Goal: Feedback & Contribution: Contribute content

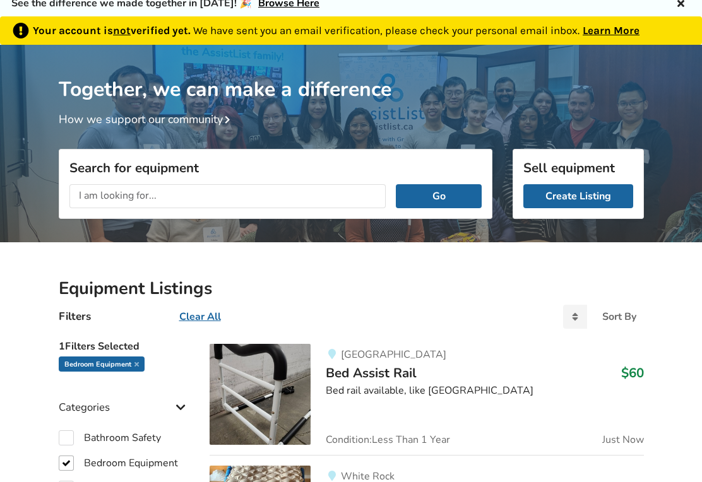
click at [601, 197] on link "Create Listing" at bounding box center [578, 196] width 110 height 24
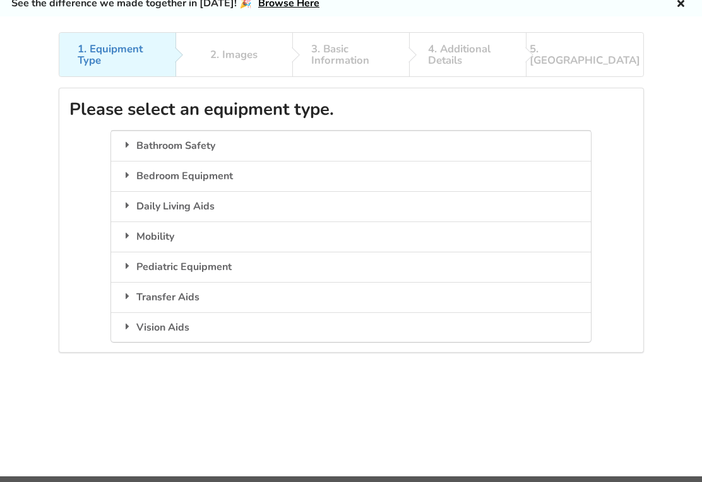
click at [196, 235] on div "Mobility" at bounding box center [350, 236] width 479 height 30
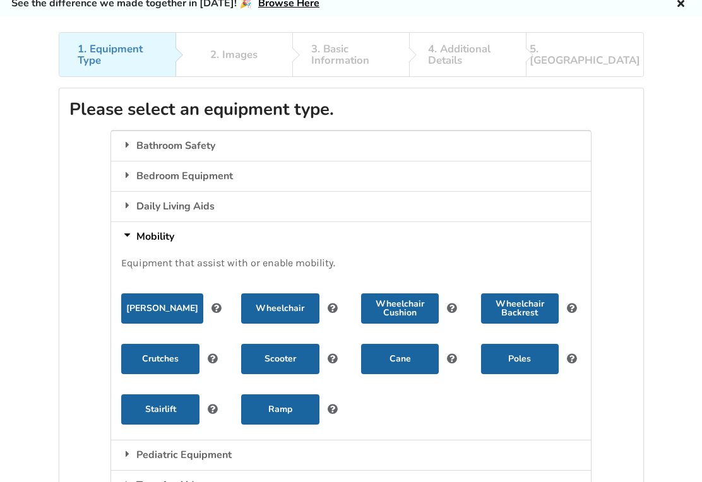
click at [281, 303] on button "Wheelchair" at bounding box center [280, 308] width 78 height 30
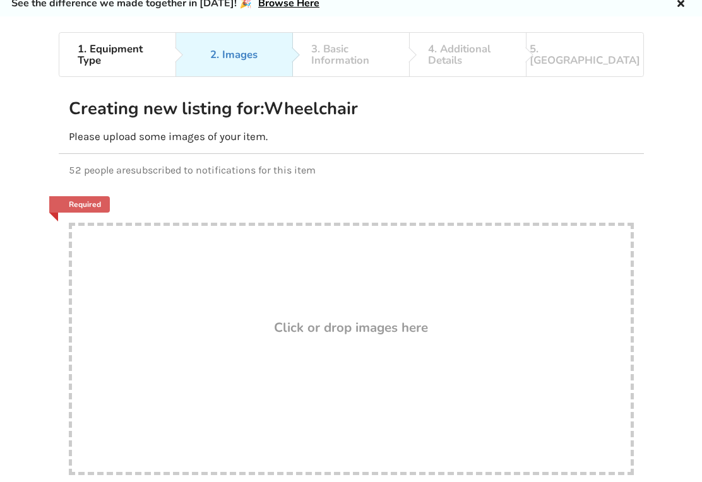
click at [229, 310] on div "Drop here! Click or drop images here" at bounding box center [351, 349] width 565 height 252
type input "C:\fakepath\image.jpg"
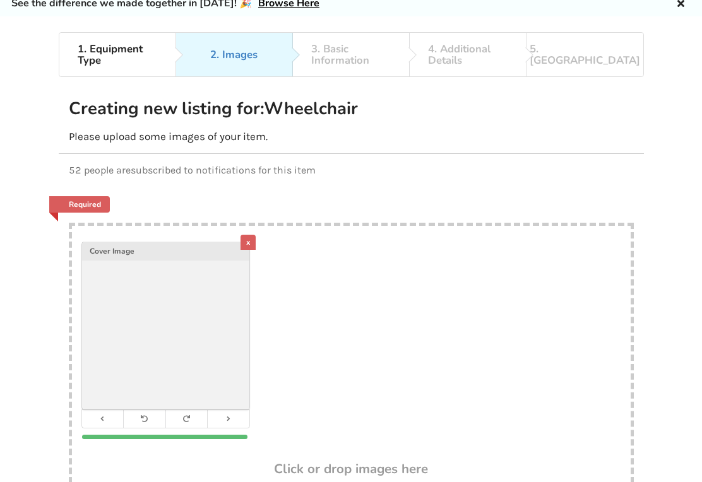
click at [501, 334] on div "x Cover Image" at bounding box center [351, 344] width 558 height 236
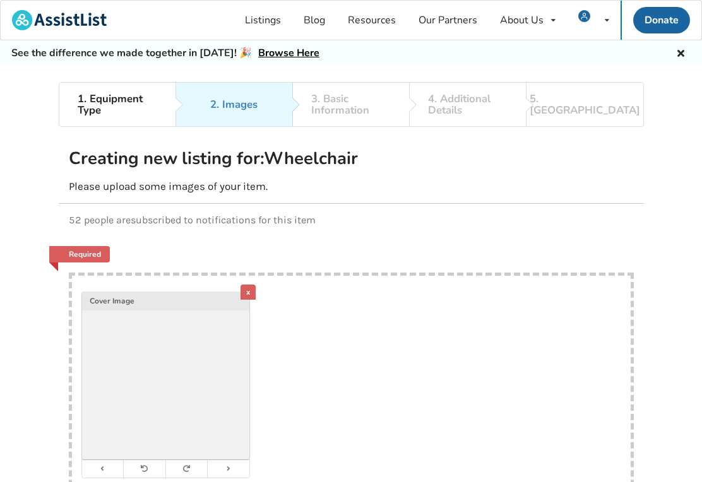
click at [479, 373] on div "x Cover Image" at bounding box center [351, 394] width 558 height 236
type input "C:\fakepath\image.jpg"
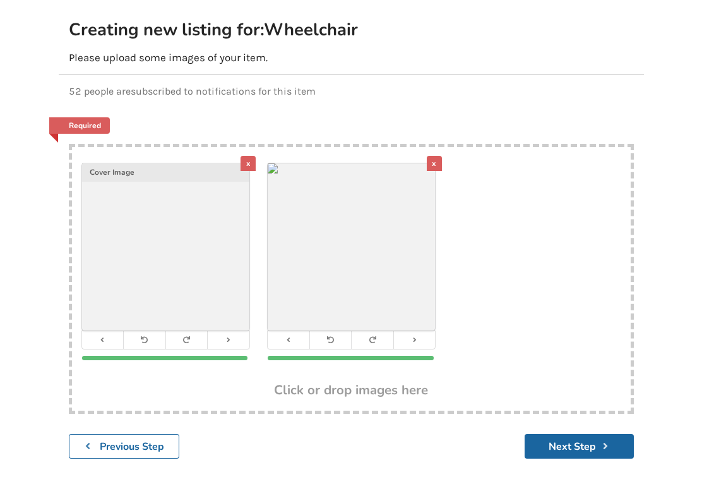
scroll to position [134, 0]
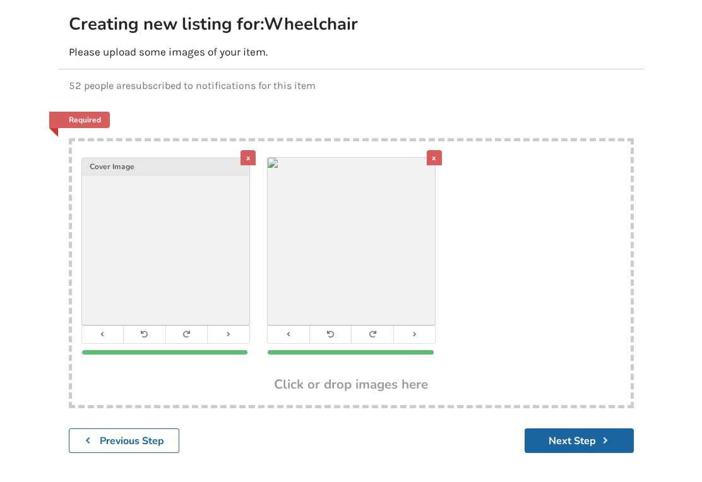
click at [580, 442] on button "Next Step" at bounding box center [578, 441] width 109 height 25
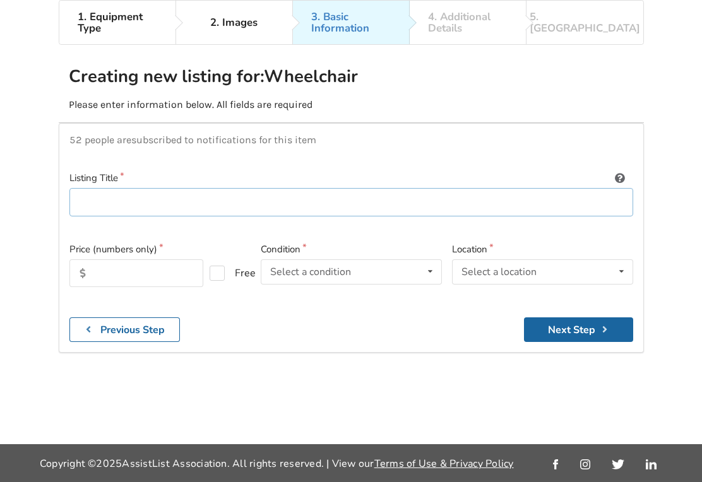
click at [102, 188] on input at bounding box center [350, 202] width 563 height 28
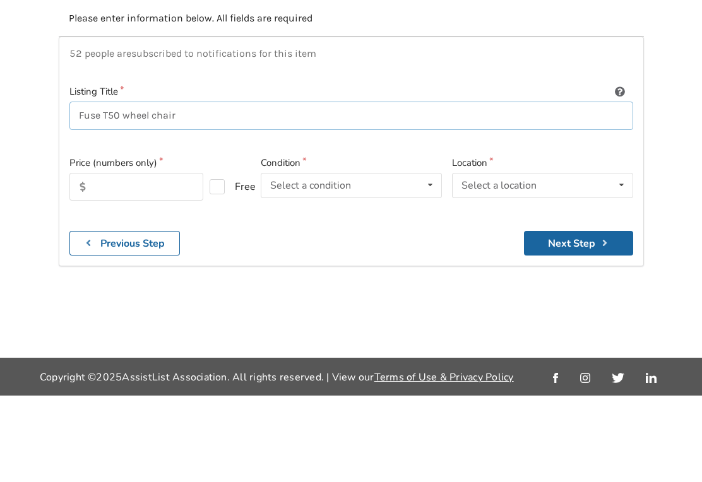
type input "Fuse T50 wheel chair"
click at [114, 259] on input "text" at bounding box center [136, 273] width 134 height 28
click at [401, 259] on div "Select a condition Brand New Less Than 1 Year 1 To 2 Years 3 To 5 Years Over 5 …" at bounding box center [351, 271] width 181 height 25
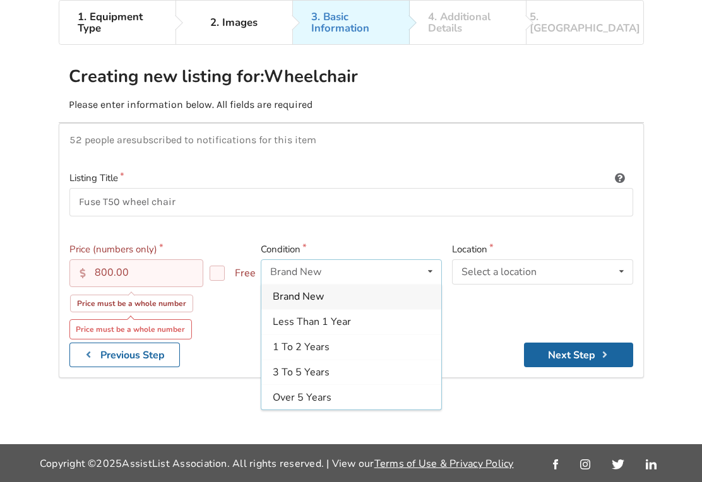
click at [377, 360] on div "3 To 5 Years" at bounding box center [351, 372] width 180 height 25
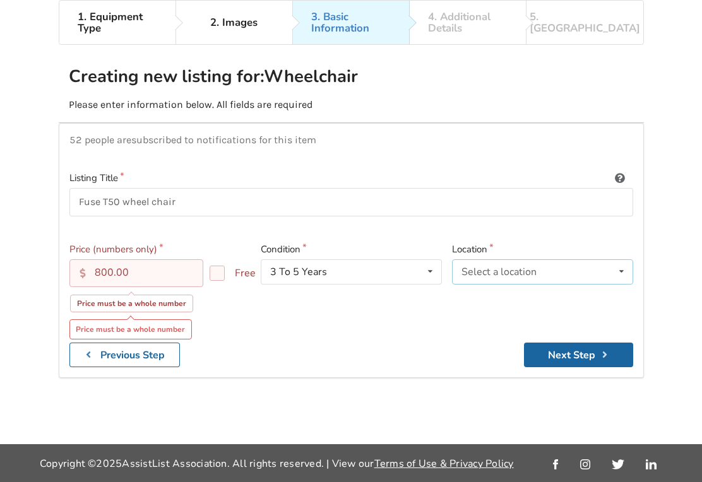
click at [627, 260] on icon at bounding box center [621, 271] width 18 height 23
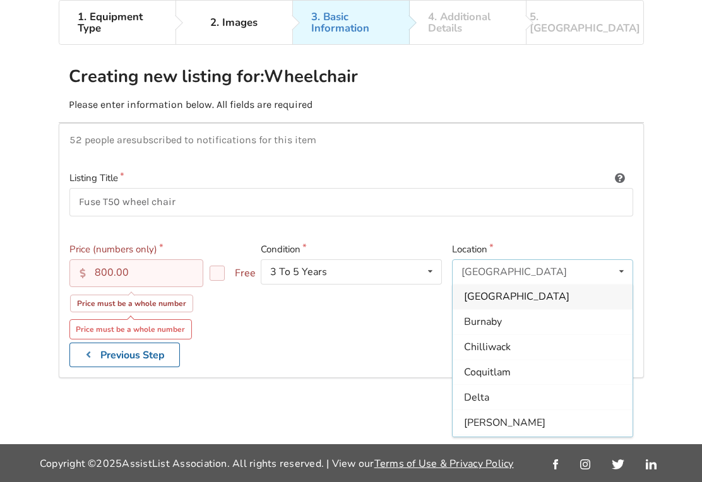
click at [538, 360] on div "Coquitlam" at bounding box center [542, 372] width 180 height 25
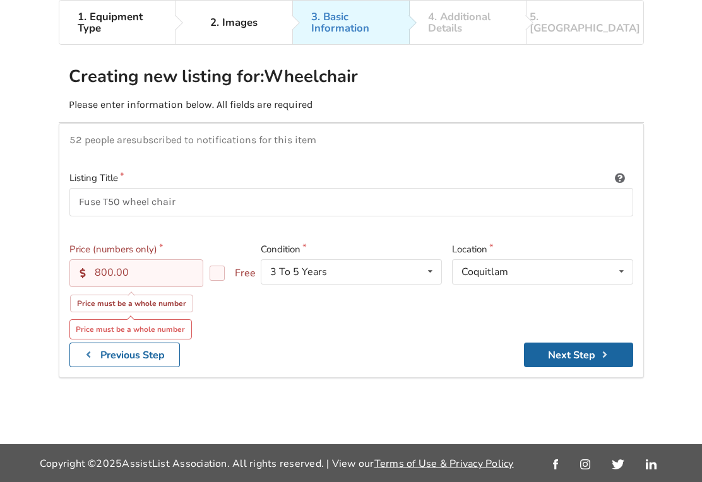
click at [156, 259] on input "800.00" at bounding box center [136, 273] width 134 height 28
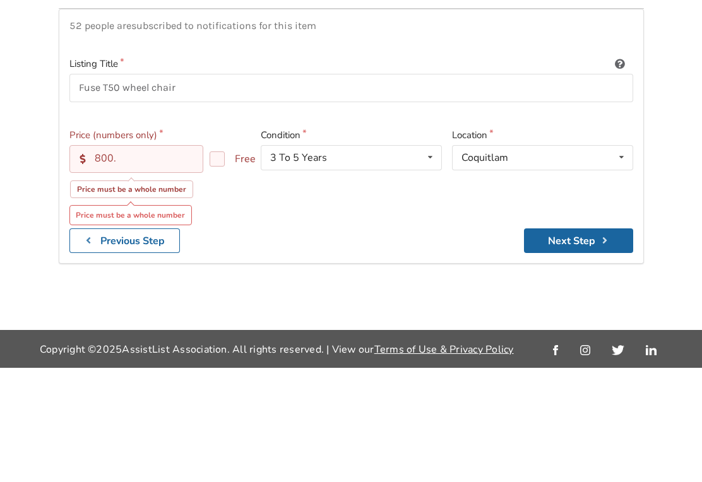
type input "800"
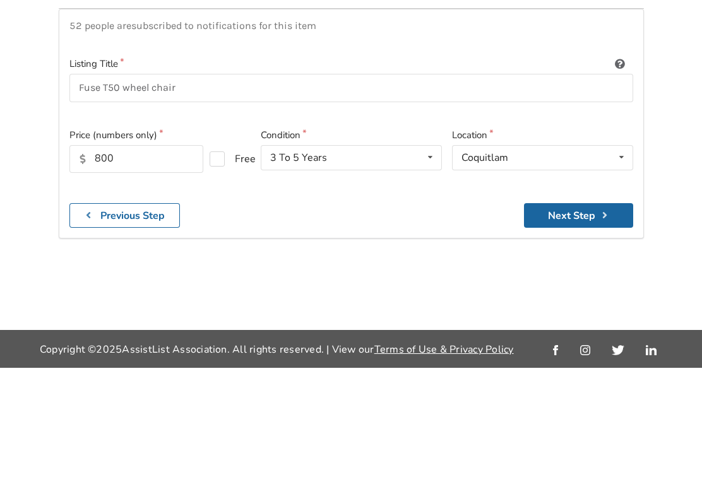
click at [580, 317] on button "Next Step" at bounding box center [578, 329] width 109 height 25
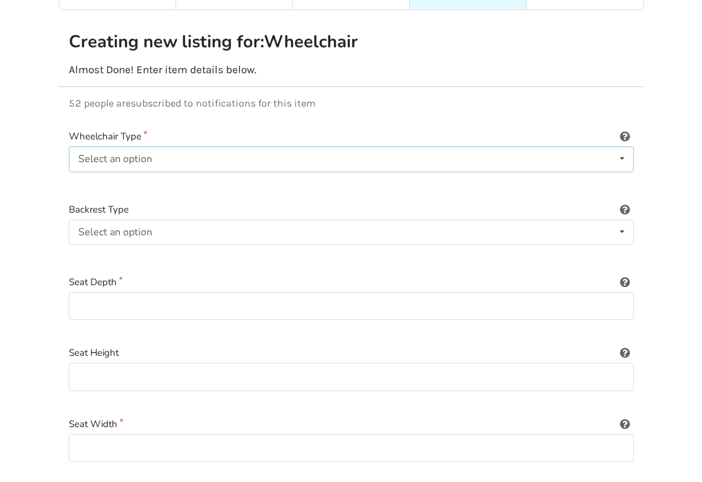
click at [198, 150] on div "Select an option Power/electric Manual Transport Tilt" at bounding box center [351, 158] width 565 height 25
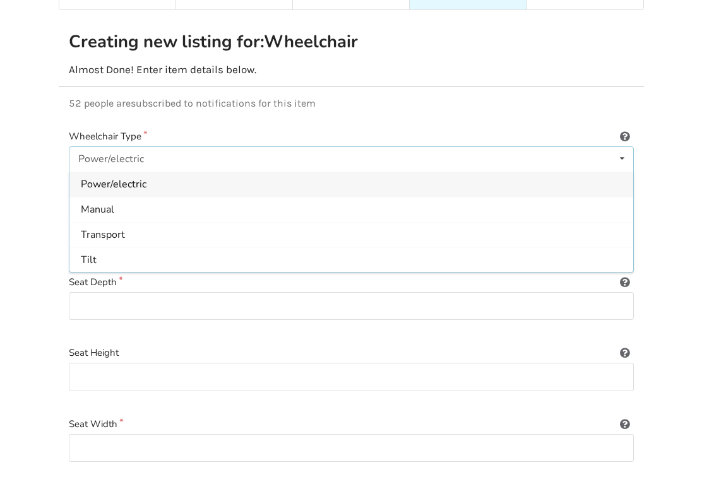
click at [94, 256] on span "Tilt" at bounding box center [89, 260] width 16 height 14
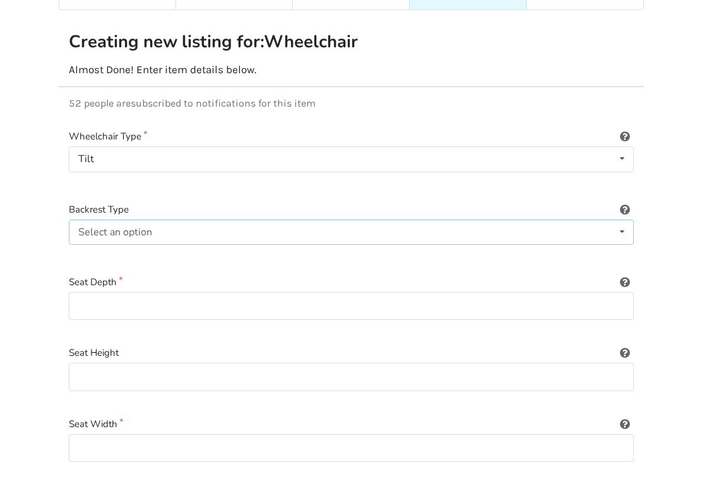
click at [186, 225] on div "Select an option Sling (standard upholstery) Hardshell (rigid) Tension-adjustab…" at bounding box center [351, 232] width 565 height 25
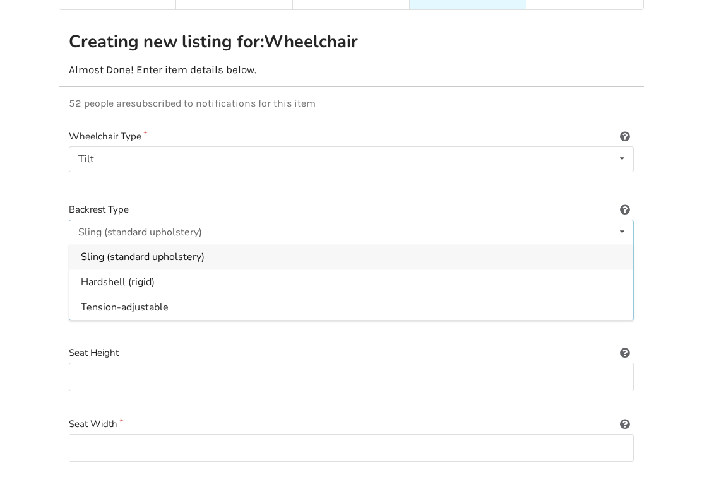
click at [110, 251] on span "Sling (standard upholstery)" at bounding box center [143, 257] width 124 height 14
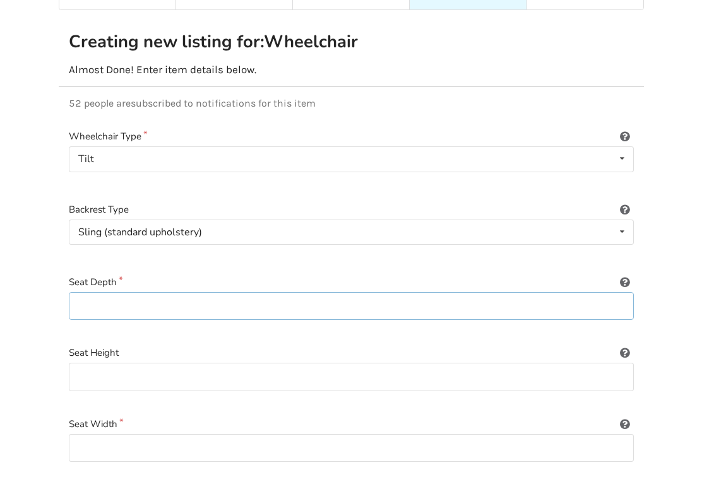
click at [107, 294] on input at bounding box center [351, 306] width 565 height 28
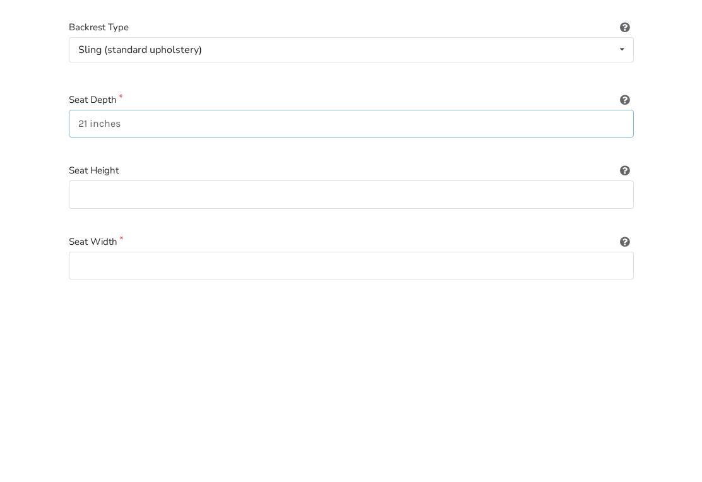
type input "21 inches"
click at [119, 363] on input at bounding box center [351, 377] width 565 height 28
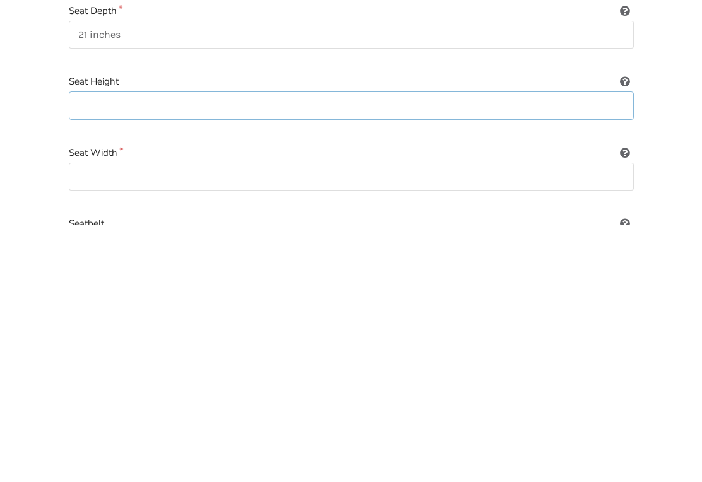
scroll to position [132, 0]
click at [98, 419] on input at bounding box center [351, 433] width 565 height 28
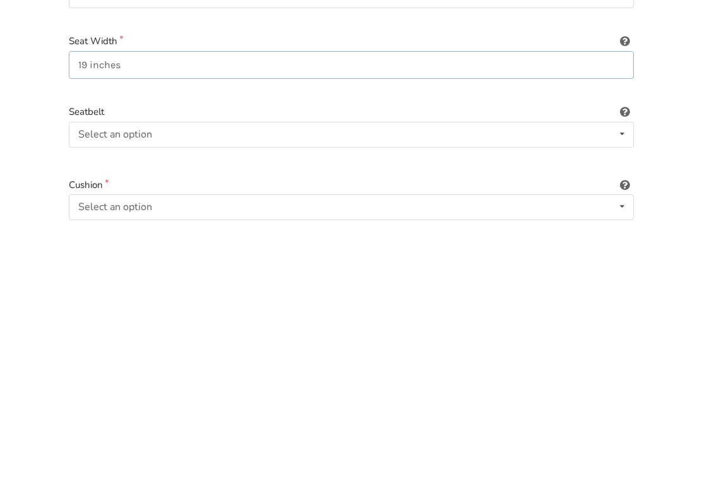
scroll to position [247, 0]
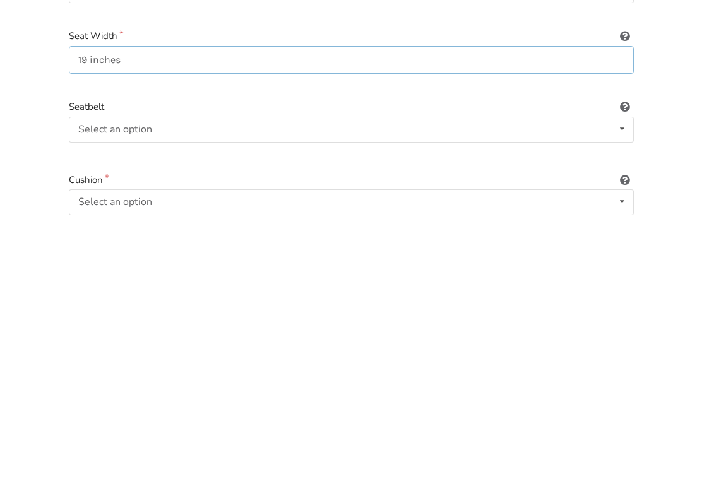
type input "19 inches"
click at [623, 375] on icon at bounding box center [622, 386] width 18 height 23
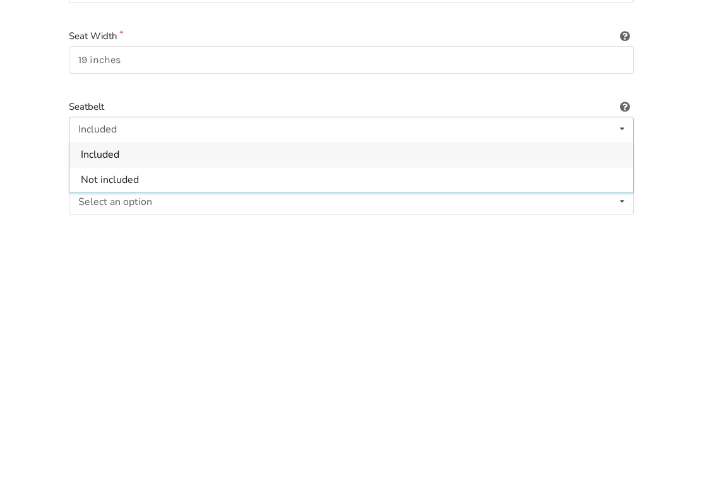
scroll to position [505, 0]
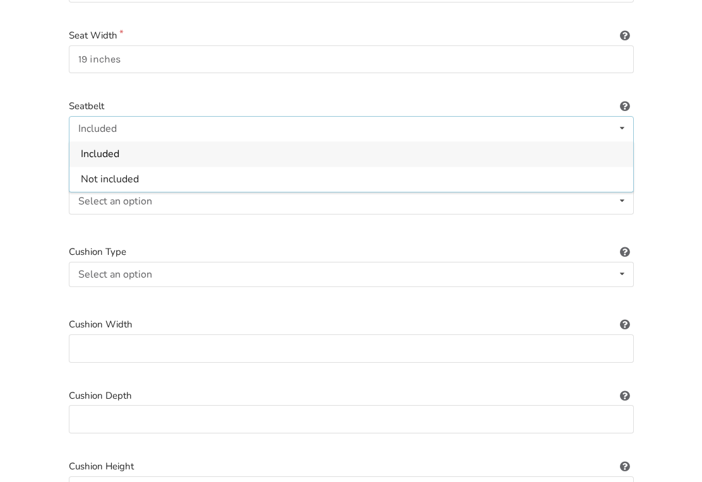
click at [110, 172] on span "Not included" at bounding box center [110, 179] width 58 height 14
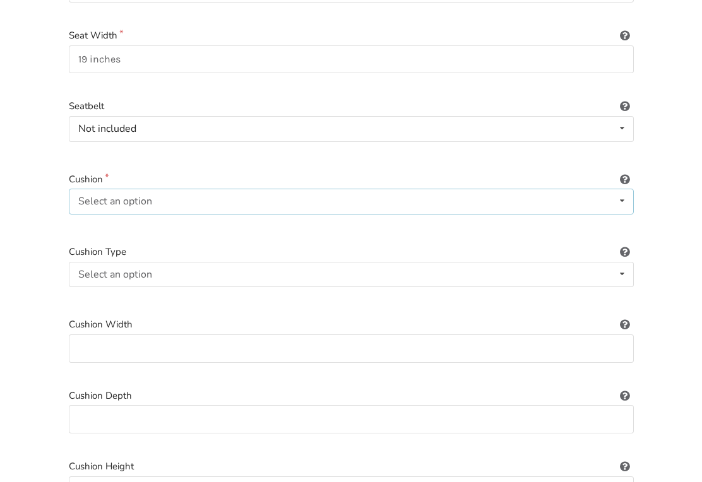
click at [586, 203] on div "Select an option Included Not included" at bounding box center [351, 201] width 565 height 25
click at [95, 220] on span "Included" at bounding box center [100, 227] width 38 height 14
click at [175, 267] on div "Select an option Not applicable Foam Gel Air Gel and foam Air and foam Captain'…" at bounding box center [351, 274] width 565 height 25
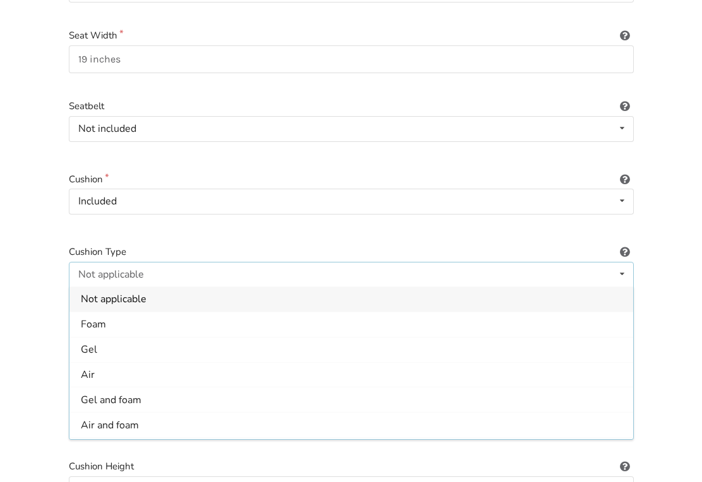
click at [110, 420] on span "Air and foam" at bounding box center [110, 425] width 58 height 14
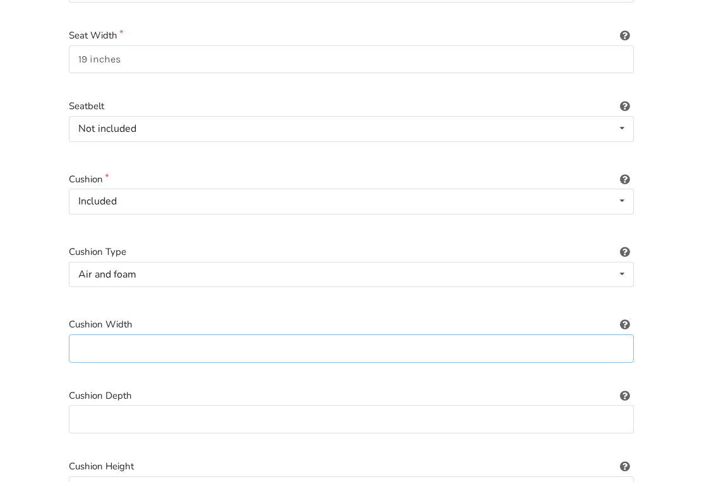
click at [95, 334] on input at bounding box center [351, 348] width 565 height 28
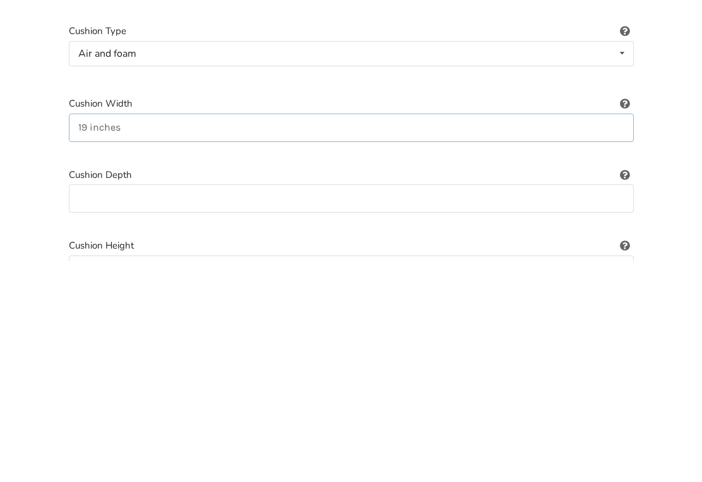
type input "19 inches"
click at [109, 406] on input at bounding box center [351, 420] width 565 height 28
type input "21 inches"
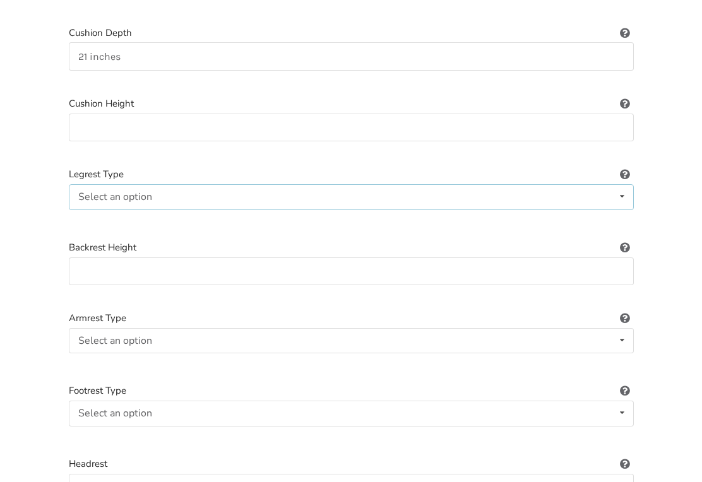
click at [502, 192] on div "Select an option Standard Height-adjustable Elevating" at bounding box center [351, 196] width 565 height 25
click at [99, 266] on span "Elevating" at bounding box center [102, 273] width 42 height 14
click at [175, 329] on div "Select an option Fixed Removeable Flip back" at bounding box center [351, 340] width 565 height 25
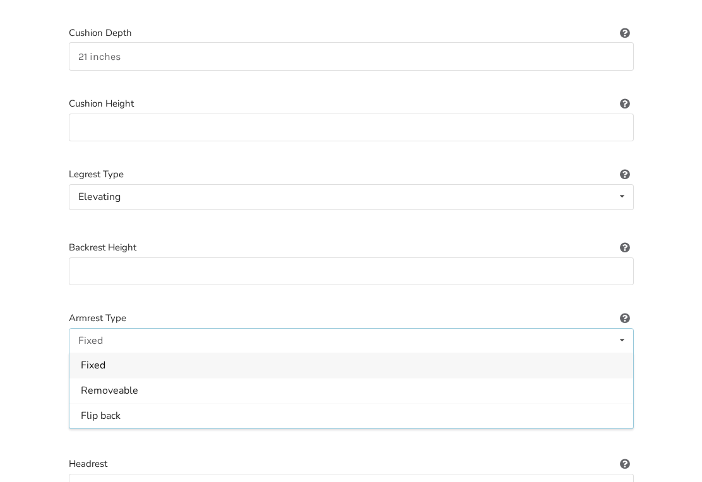
click at [112, 384] on span "Removeable" at bounding box center [109, 391] width 57 height 14
click at [175, 405] on div "Select an option Standard Angle-adjustable" at bounding box center [351, 413] width 565 height 25
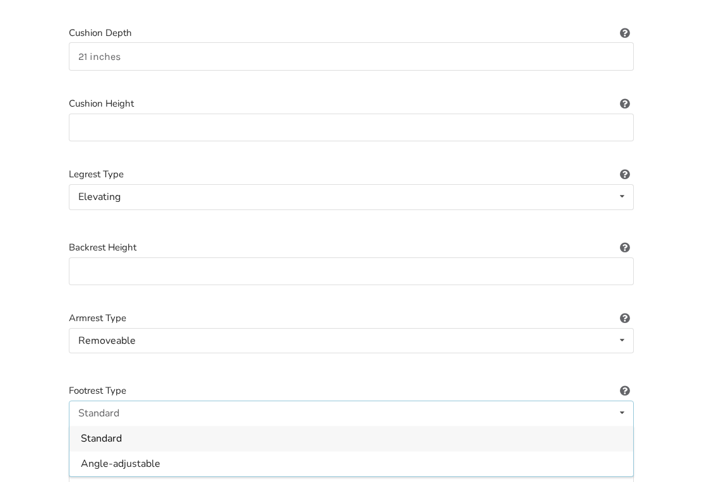
click at [99, 457] on span "Angle-adjustable" at bounding box center [121, 464] width 80 height 14
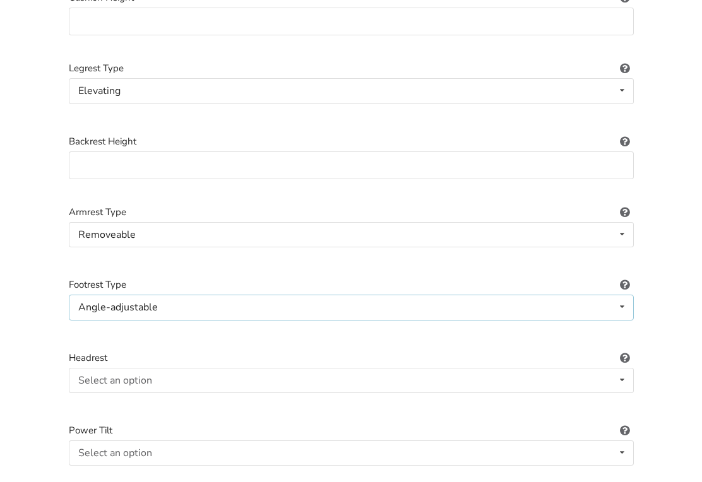
scroll to position [977, 0]
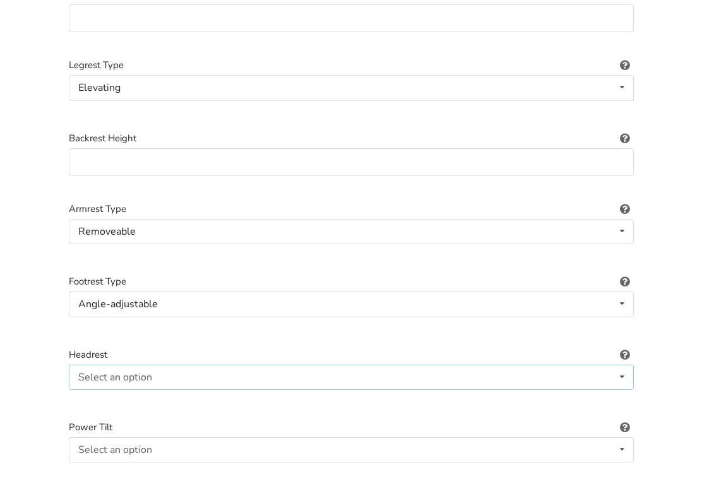
click at [622, 369] on icon at bounding box center [622, 376] width 18 height 23
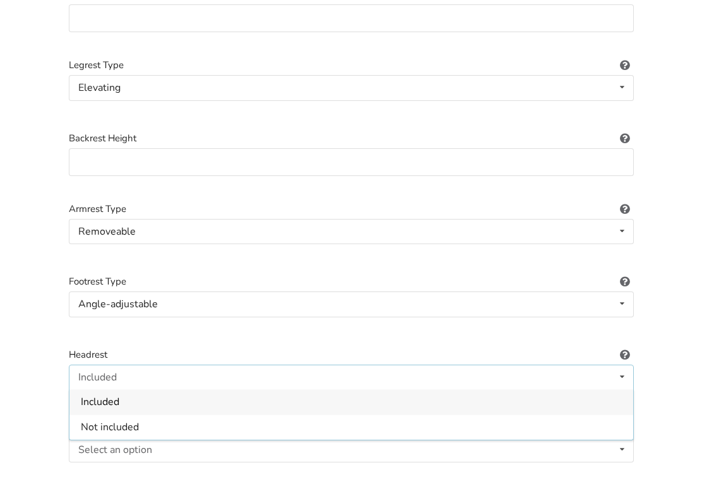
click at [97, 395] on span "Included" at bounding box center [100, 402] width 38 height 14
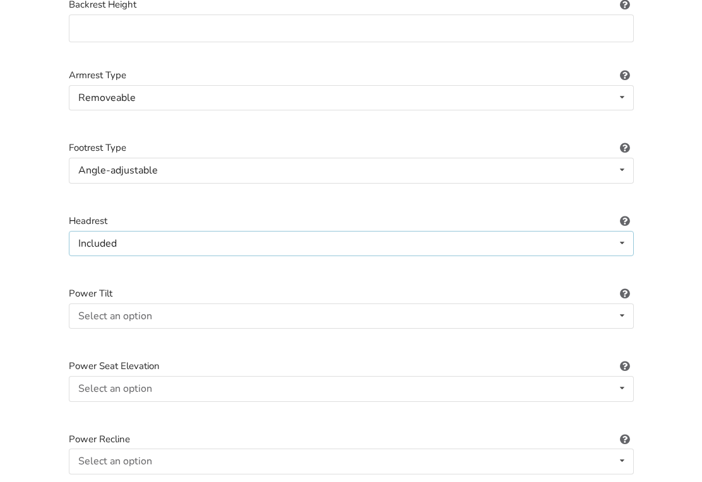
scroll to position [1112, 0]
click at [615, 307] on icon at bounding box center [622, 314] width 18 height 23
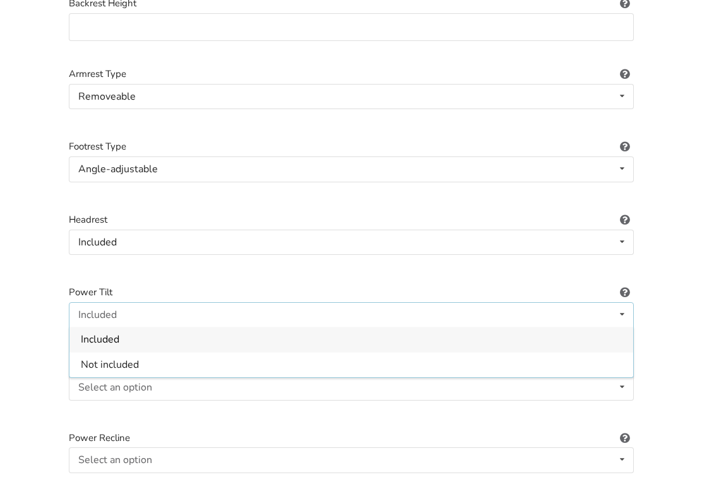
click at [95, 358] on span "Not included" at bounding box center [110, 365] width 58 height 14
click at [614, 382] on icon at bounding box center [622, 386] width 18 height 23
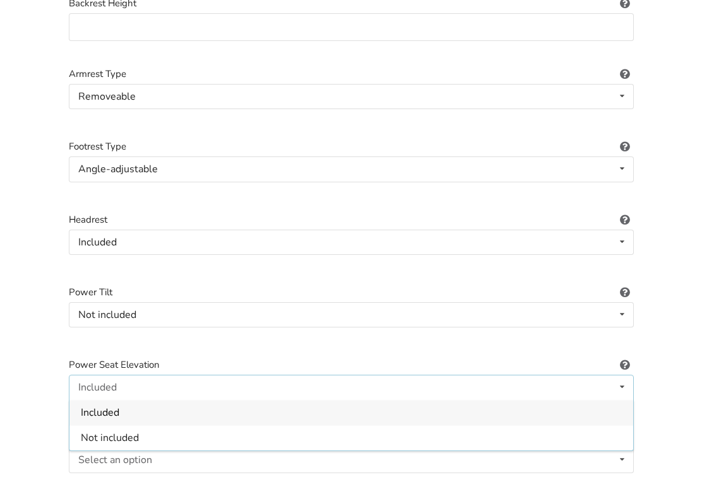
click at [92, 431] on span "Not included" at bounding box center [110, 438] width 58 height 14
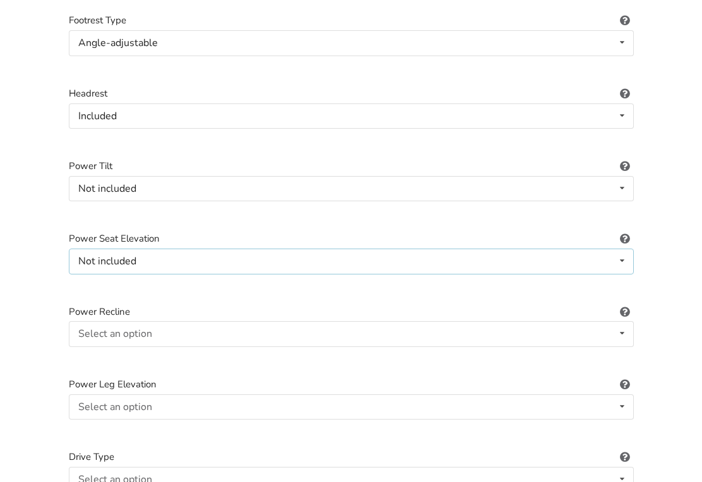
scroll to position [1239, 0]
click at [622, 322] on icon at bounding box center [622, 333] width 18 height 23
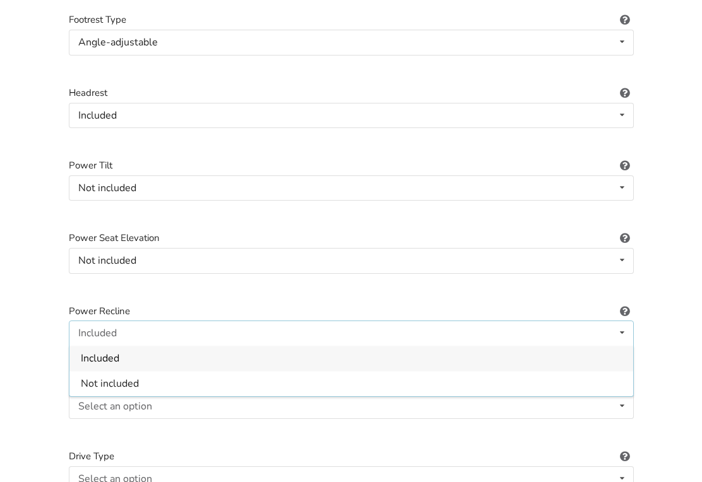
scroll to position [1239, 0]
click at [110, 377] on span "Not included" at bounding box center [110, 384] width 58 height 14
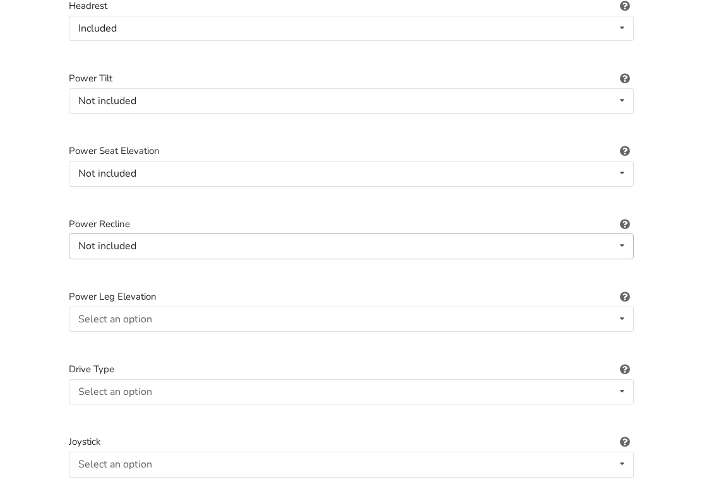
scroll to position [1326, 0]
click at [629, 307] on icon at bounding box center [622, 318] width 18 height 23
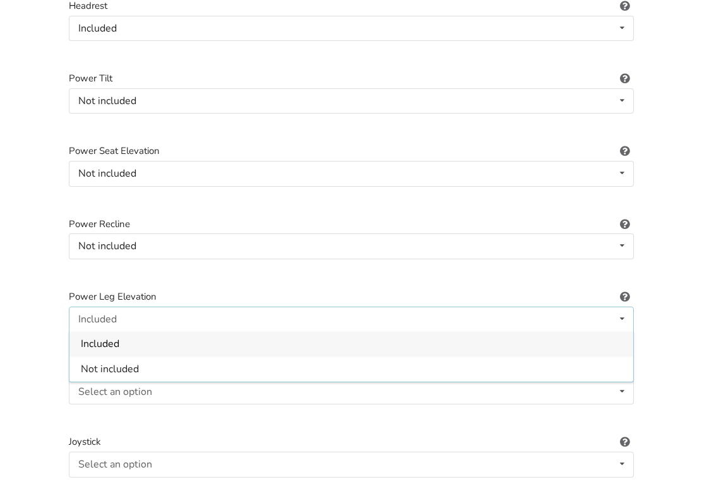
click at [107, 362] on span "Not included" at bounding box center [110, 369] width 58 height 14
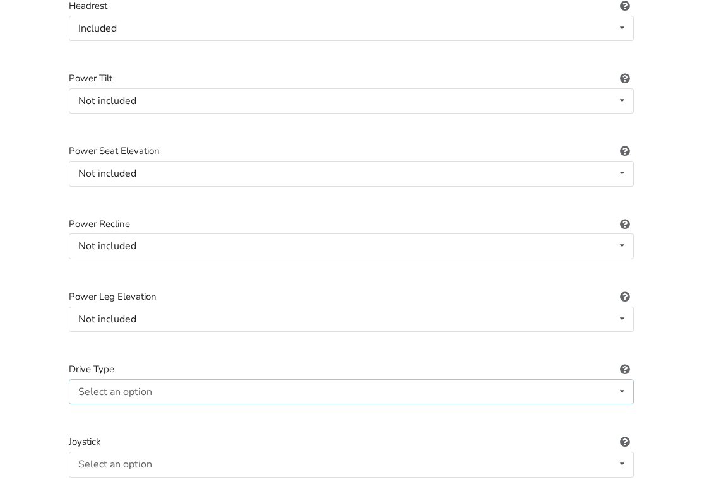
click at [620, 380] on icon at bounding box center [622, 391] width 18 height 23
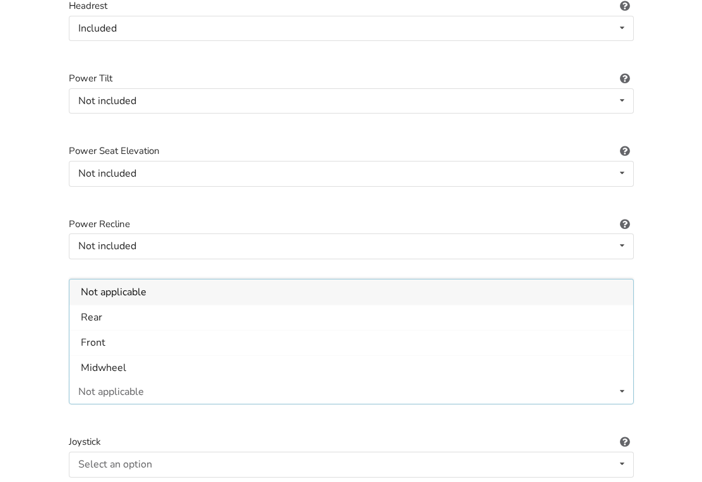
click at [101, 387] on div "Not applicable" at bounding box center [111, 392] width 66 height 10
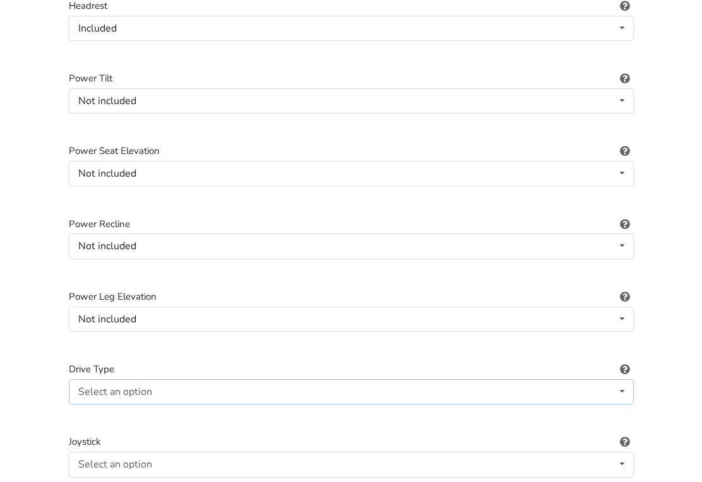
click at [624, 384] on icon at bounding box center [622, 391] width 18 height 23
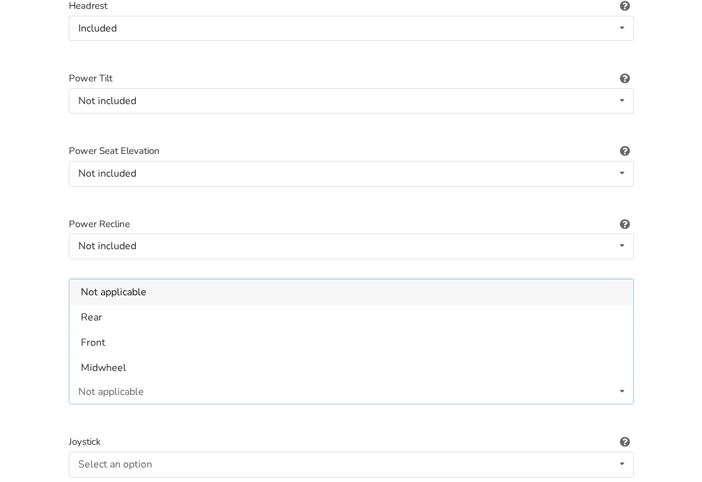
click at [100, 285] on span "Not applicable" at bounding box center [114, 292] width 66 height 14
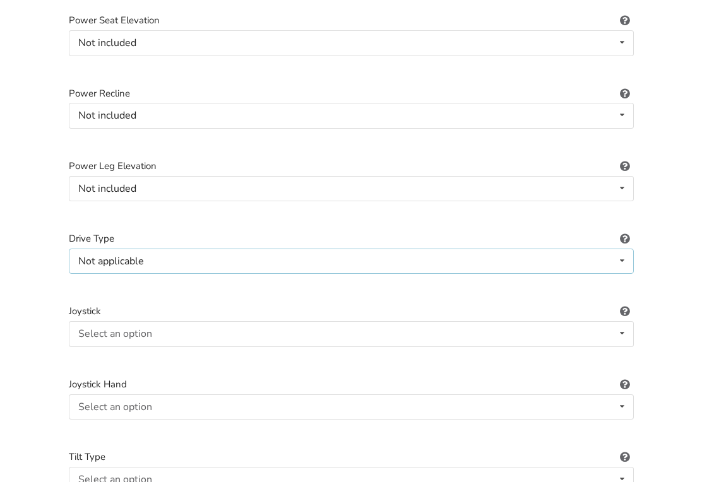
scroll to position [1458, 0]
click at [621, 325] on icon at bounding box center [622, 332] width 18 height 23
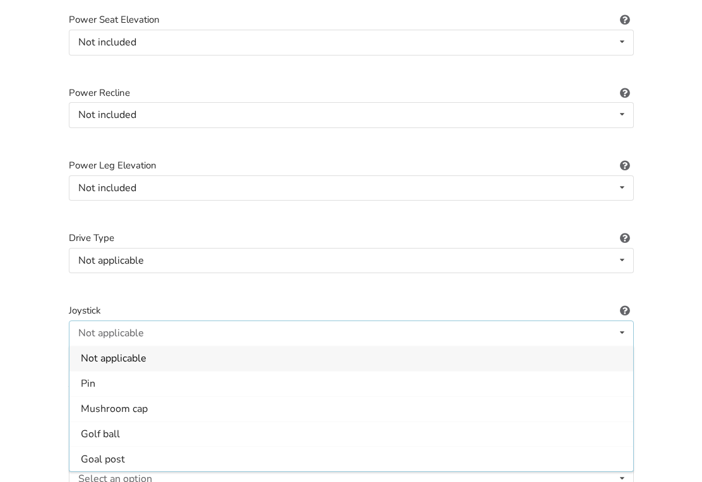
click at [102, 346] on div "Not applicable" at bounding box center [350, 358] width 563 height 25
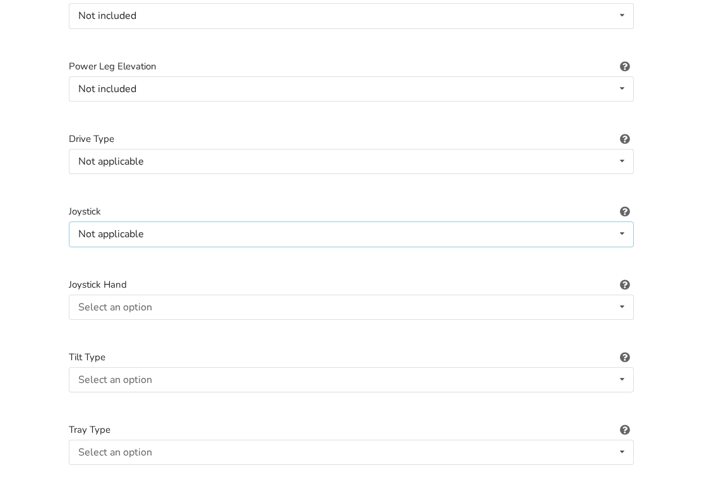
scroll to position [1554, 0]
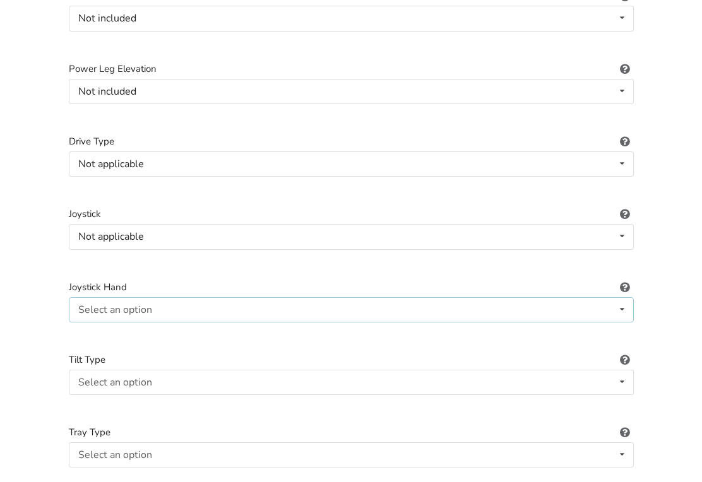
click at [625, 298] on icon at bounding box center [622, 309] width 18 height 23
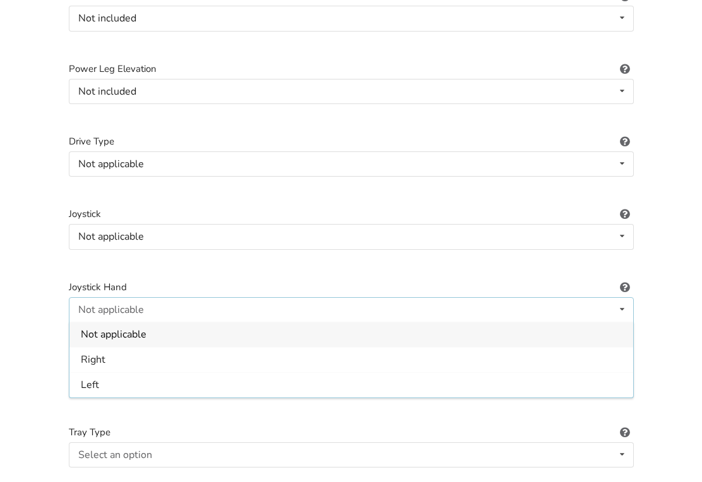
click at [98, 327] on span "Not applicable" at bounding box center [114, 334] width 66 height 14
click at [614, 372] on icon at bounding box center [622, 381] width 18 height 23
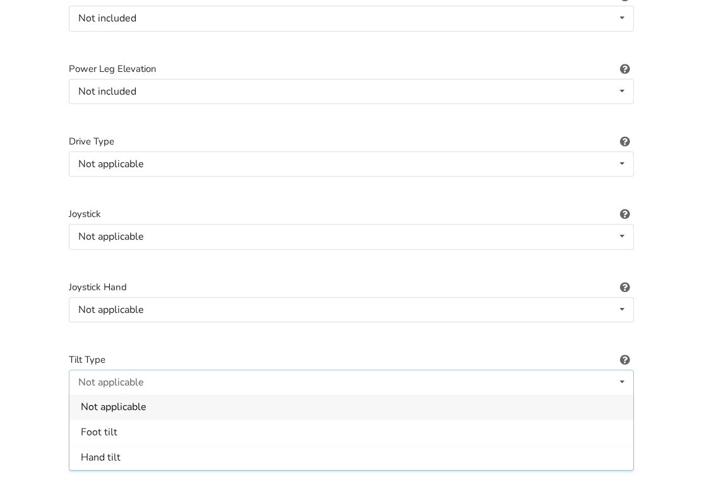
click at [95, 401] on span "Not applicable" at bounding box center [114, 408] width 66 height 14
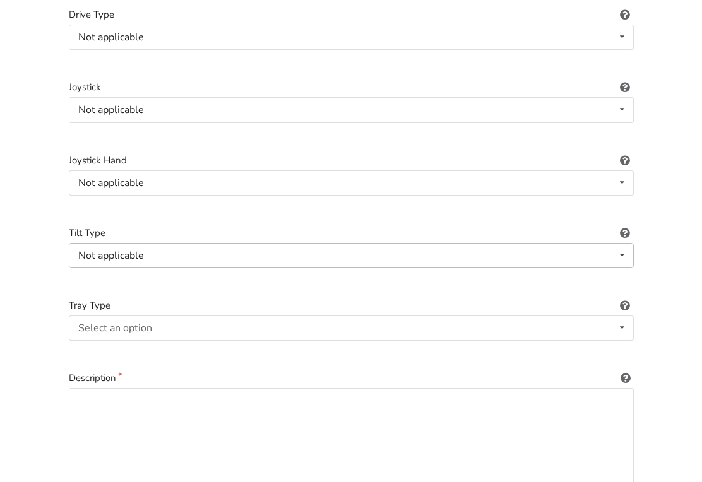
scroll to position [1681, 0]
click at [622, 320] on icon at bounding box center [622, 327] width 18 height 23
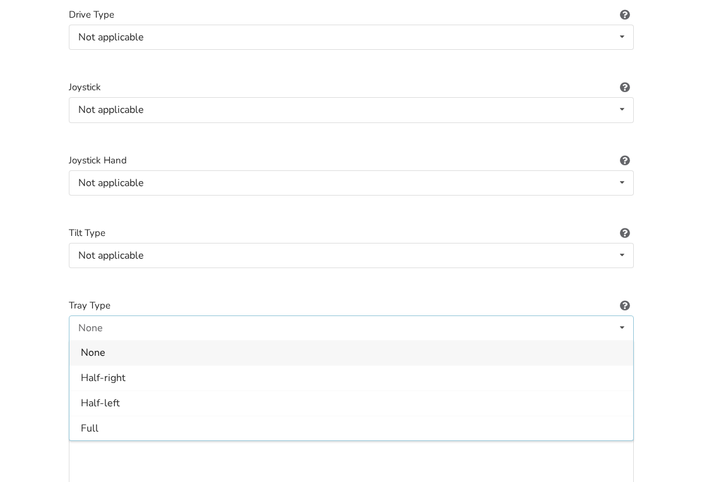
click at [98, 346] on span "None" at bounding box center [93, 353] width 25 height 14
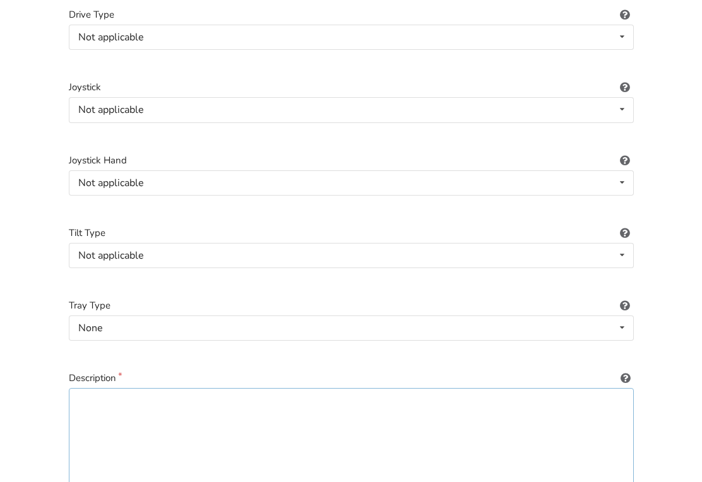
click at [92, 388] on textarea at bounding box center [351, 448] width 565 height 121
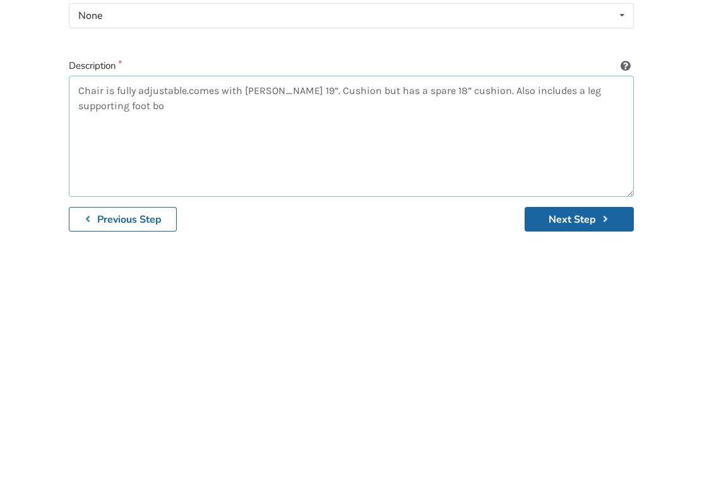
type textarea "Chair is fully adjustable.comes with [PERSON_NAME] 19”. Cushion but has a spare…"
click at [573, 445] on button "Next Step" at bounding box center [578, 457] width 109 height 25
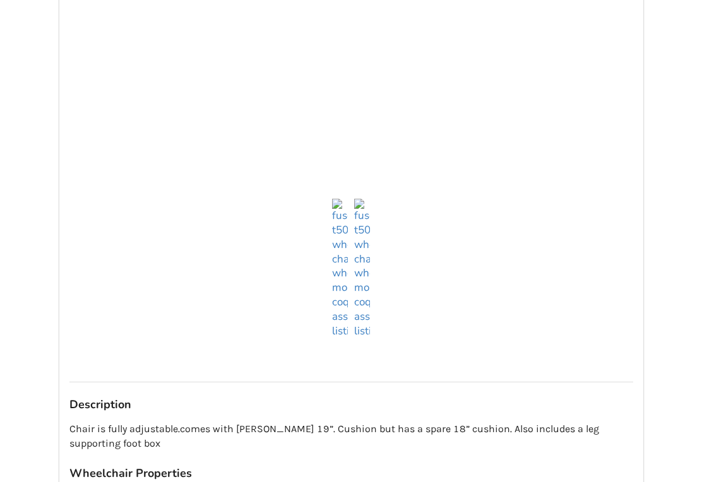
scroll to position [408, 0]
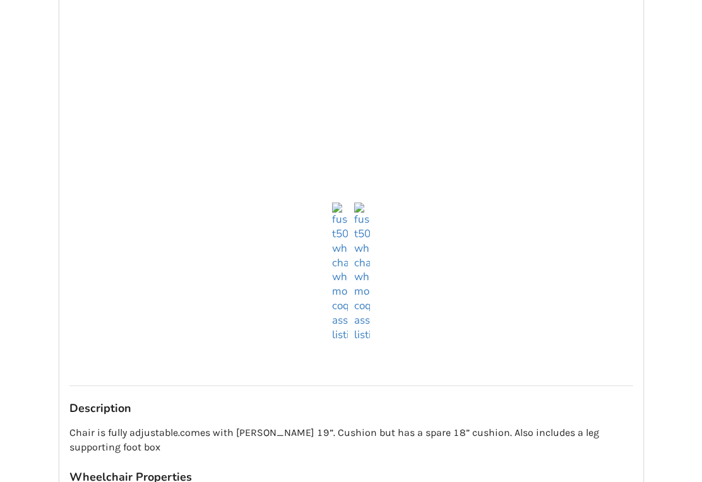
click at [208, 354] on div at bounding box center [350, 134] width 563 height 461
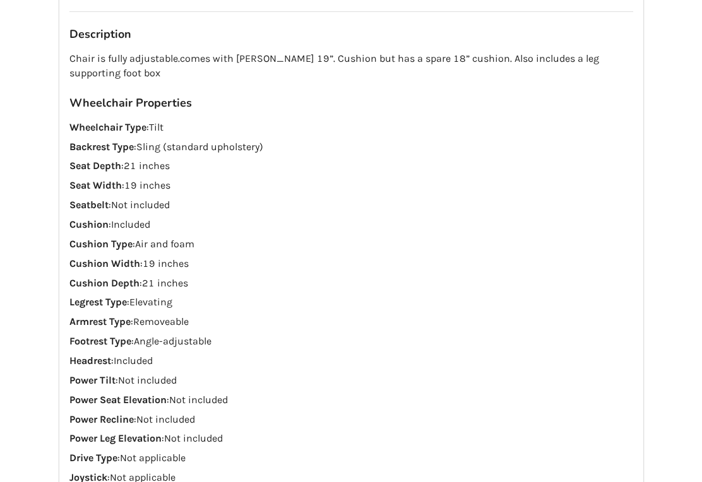
scroll to position [782, 0]
click at [252, 54] on p "Chair is fully adjustable.comes with [PERSON_NAME] 19”. Cushion but has a spare…" at bounding box center [350, 66] width 563 height 29
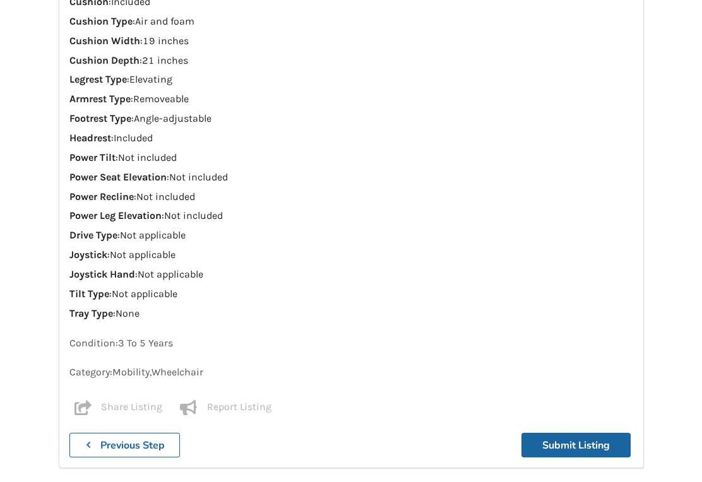
scroll to position [1028, 0]
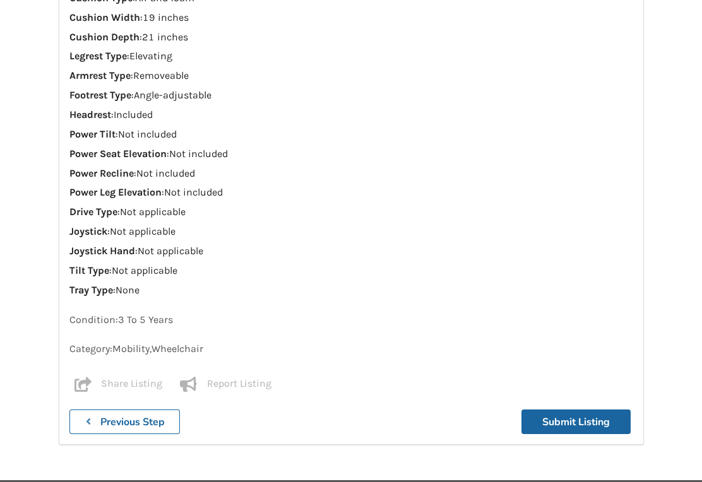
click at [115, 415] on b "Previous Step" at bounding box center [132, 422] width 64 height 14
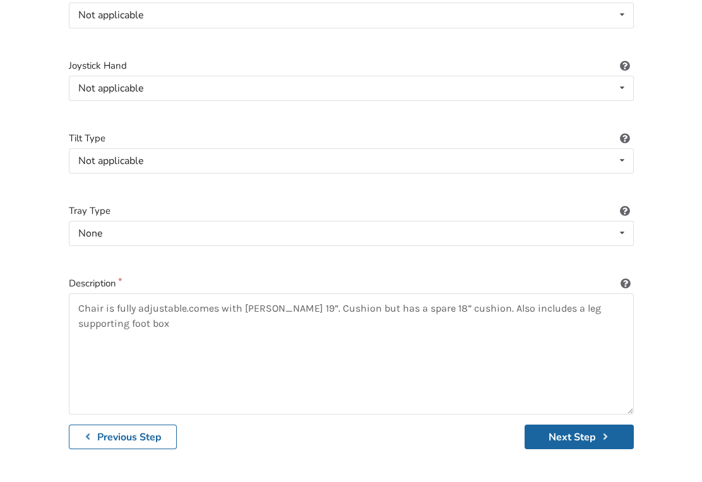
scroll to position [1792, 0]
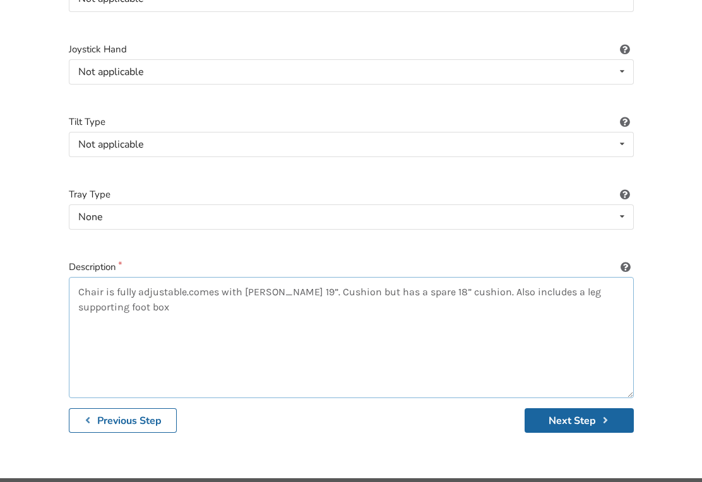
click at [268, 282] on textarea "Chair is fully adjustable.comes with [PERSON_NAME] 19”. Cushion but has a spare…" at bounding box center [351, 337] width 565 height 121
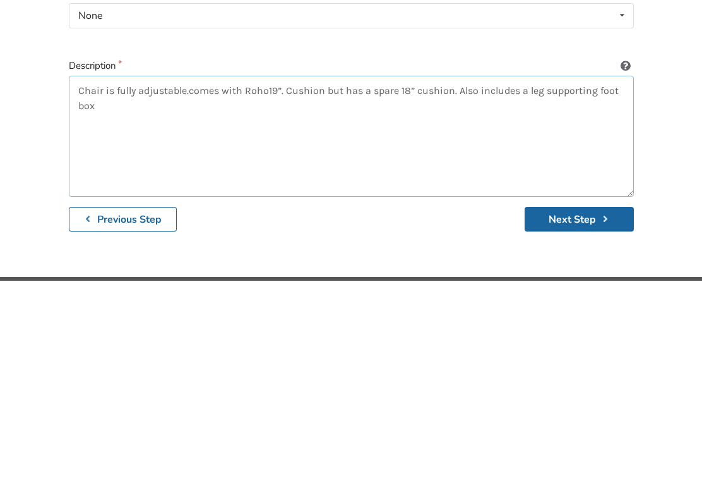
type textarea "Chair is fully adjustable.comes with Roho 19”. Cushion but has a spare 18” cush…"
click at [585, 408] on button "Next Step" at bounding box center [578, 420] width 109 height 25
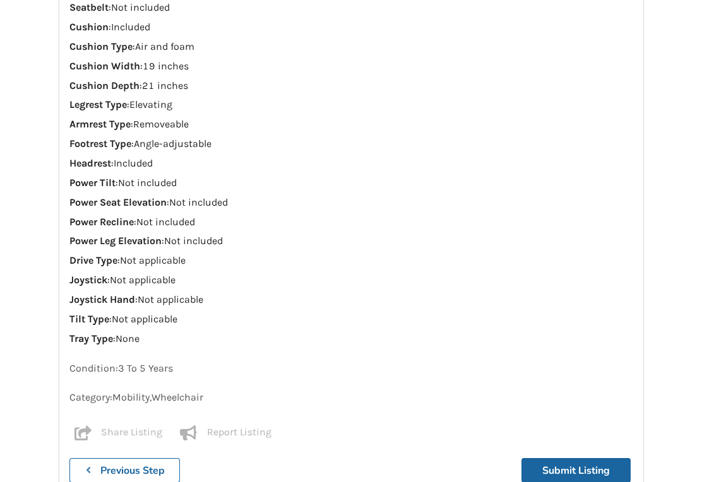
scroll to position [1028, 0]
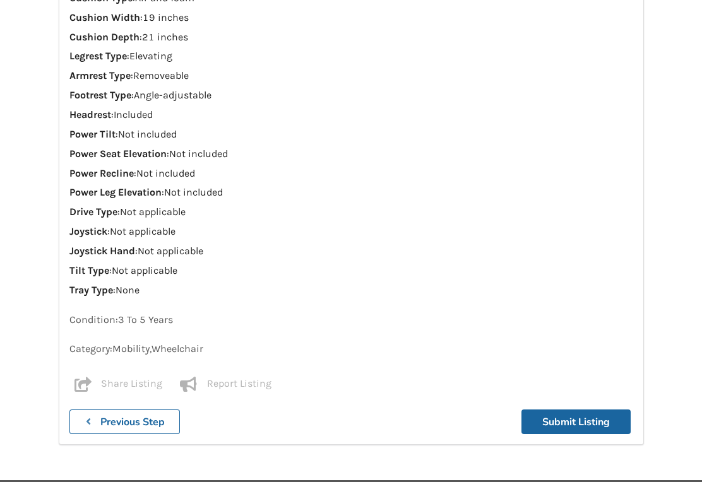
click at [131, 415] on b "Previous Step" at bounding box center [132, 422] width 64 height 14
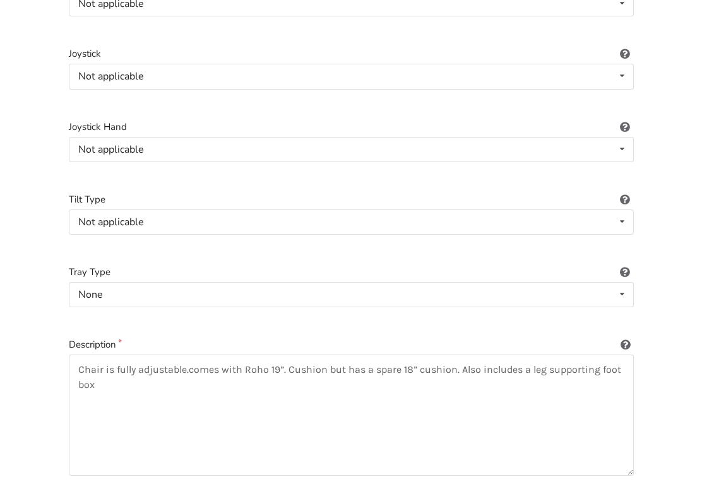
scroll to position [1792, 0]
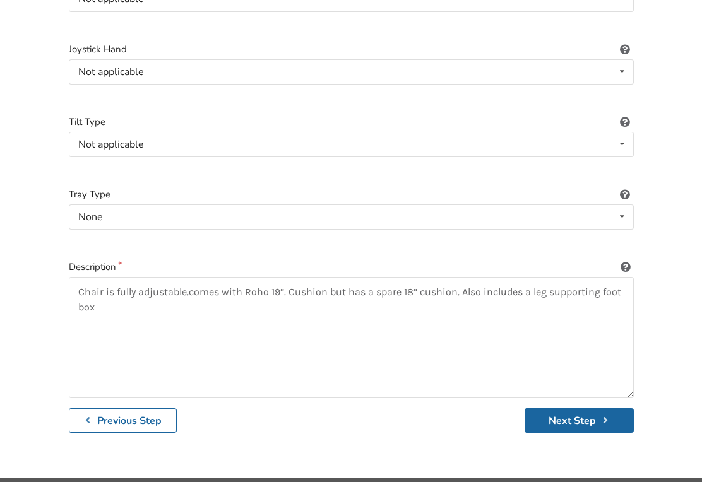
click at [122, 414] on b "Previous Step" at bounding box center [129, 421] width 64 height 14
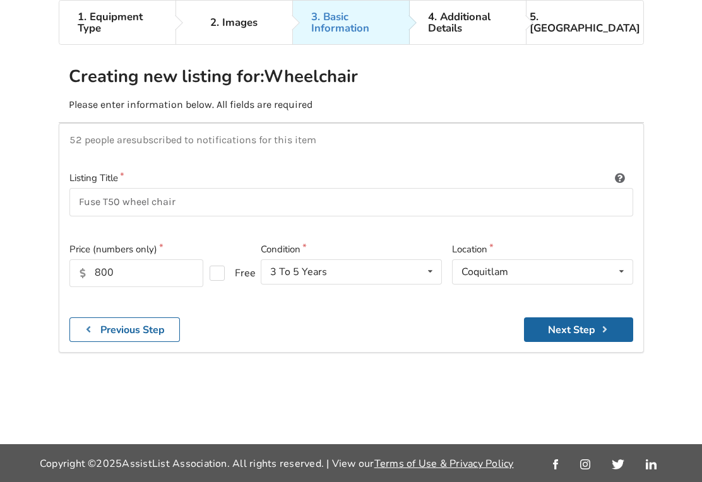
scroll to position [117, 0]
click at [136, 259] on input "800" at bounding box center [136, 273] width 134 height 28
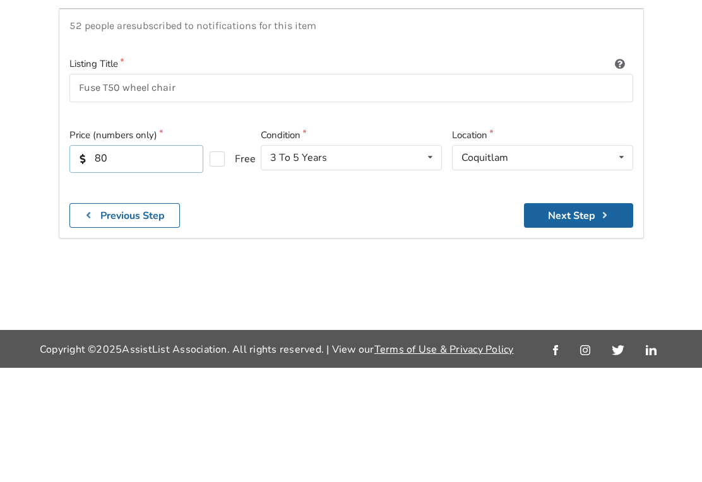
type input "8"
type input "900"
click at [581, 317] on button "Next Step" at bounding box center [578, 329] width 109 height 25
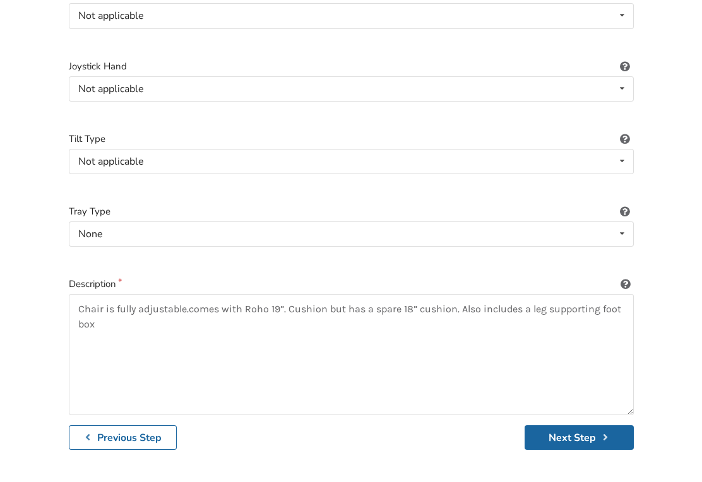
scroll to position [1792, 0]
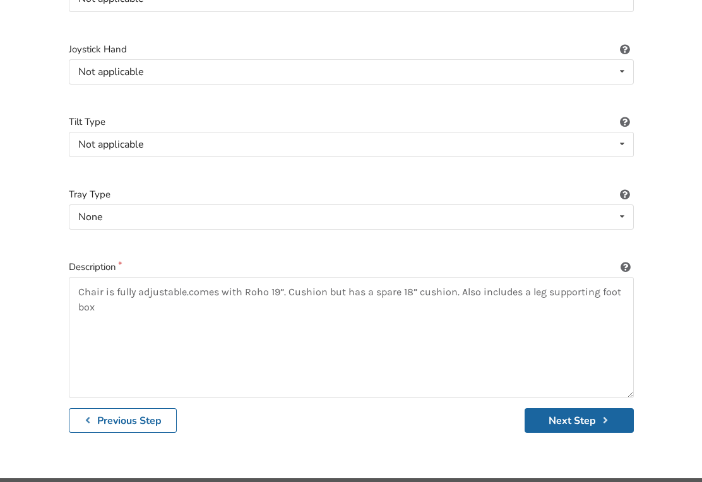
click at [582, 408] on button "Next Step" at bounding box center [578, 420] width 109 height 25
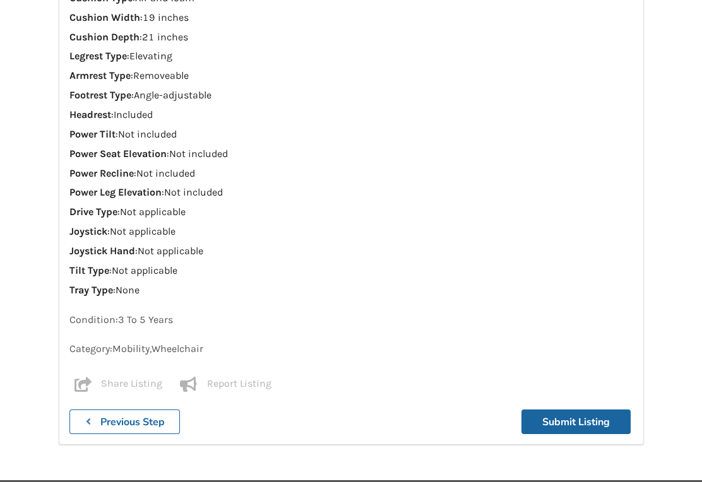
click at [584, 410] on button "Submit Listing" at bounding box center [575, 422] width 109 height 25
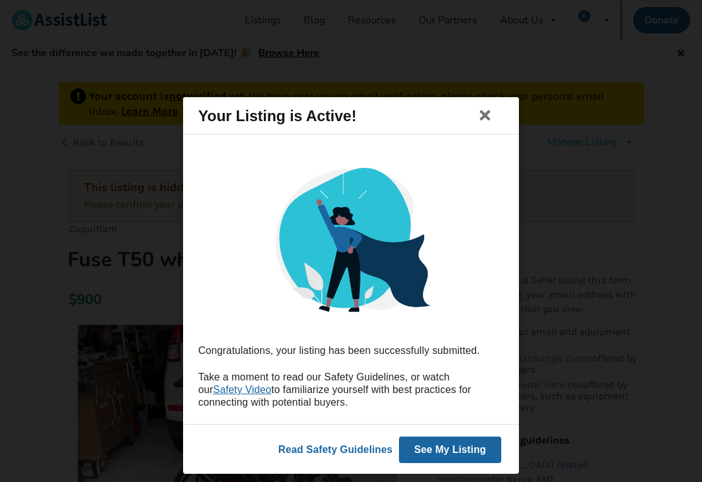
click at [457, 461] on button "See My Listing" at bounding box center [450, 450] width 102 height 27
